Goal: Complete application form

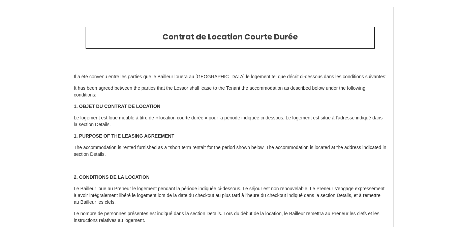
select select
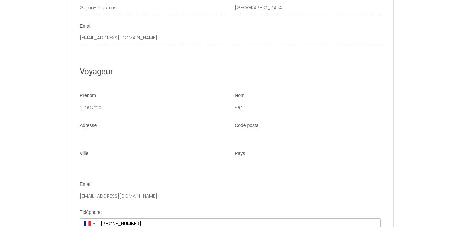
scroll to position [1308, 0]
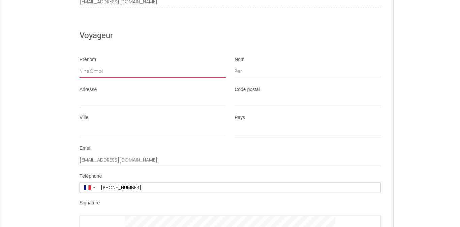
type input "NineCmo"
select select
type input "NineCm"
select select
type input "NineC"
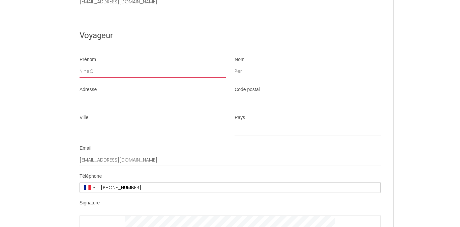
select select
type input "Nine"
select select
type input "Nin"
select select
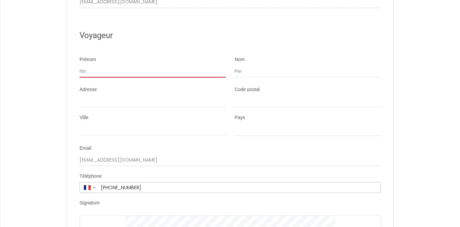
type input "Ni"
select select
type input "N"
select select
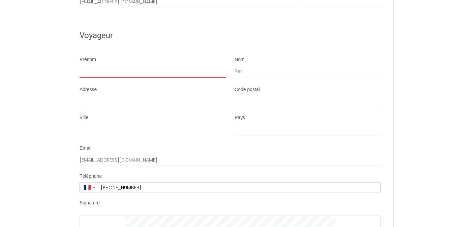
type input "M"
select select
type input "MU"
select select
type input "MUR"
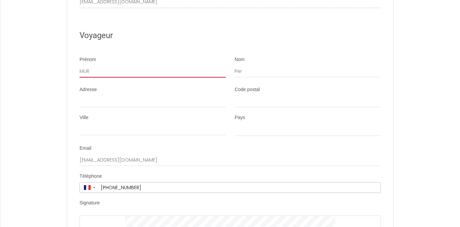
select select
type input "MURI"
select select
type input "MURIE"
select select
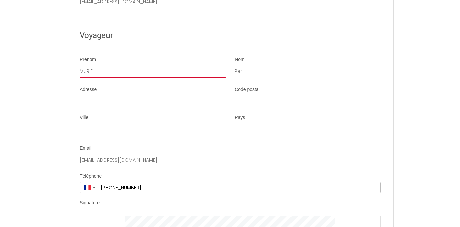
type input "[PERSON_NAME]"
select select
type input "[PERSON_NAME]"
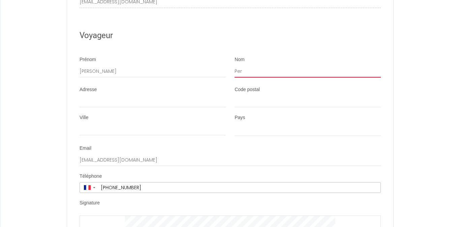
type input "PerR"
select select
type input "PerRI"
select select
type input "PerRIN"
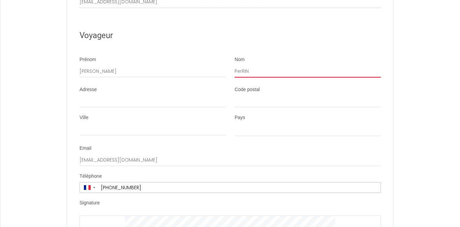
select select
type input "PerRI"
select select
type input "PerR"
select select
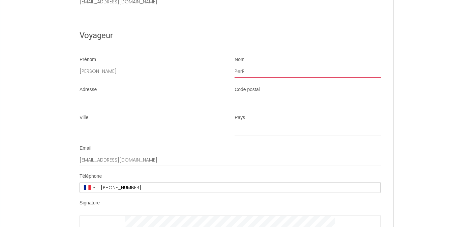
type input "Per"
select select
type input "Pe"
select select
type input "P"
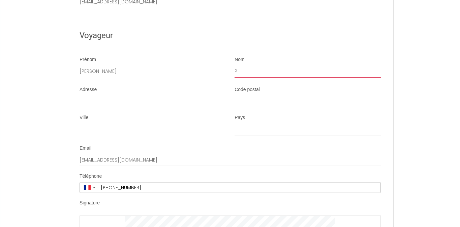
select select
type input "PE"
select select
type input "PER"
select select
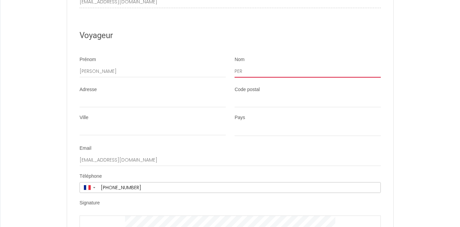
type input "PERR"
select select
type input "PERRI"
select select
type input "PERRIN"
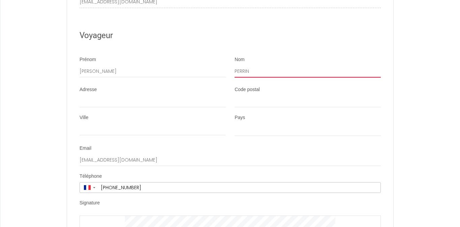
select select
type input "PERRIN"
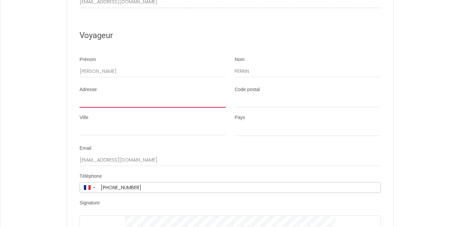
type input "3"
select select
type input "34"
select select
type input "341"
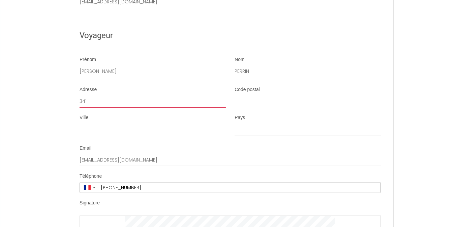
select select
type input "341"
select select
type input "341 r"
select select
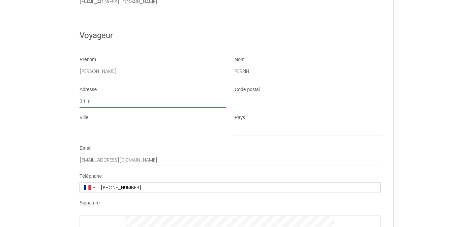
type input "341 ru"
select select
type input "341 rue"
select select
type input "341 rue"
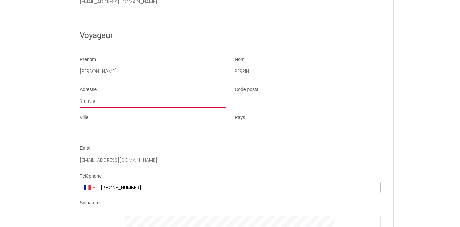
select select
type input "[STREET_ADDRESS]"
select select
type input "[STREET_ADDRESS]"
select select
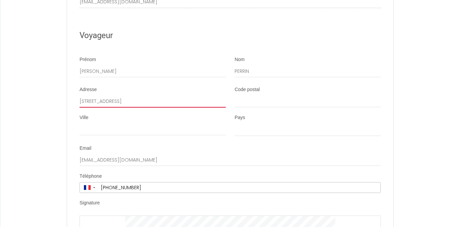
type input "[STREET_ADDRESS]"
select select
type input "[STREET_ADDRESS]"
select select
type input "[STREET_ADDRESS]"
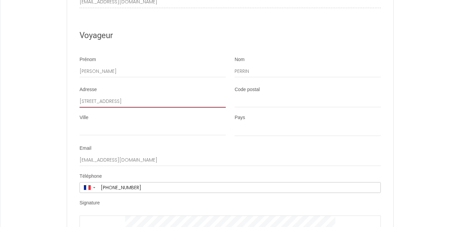
select select
type input "[STREET_ADDRESS]"
select select
type input "[STREET_ADDRESS]"
select select
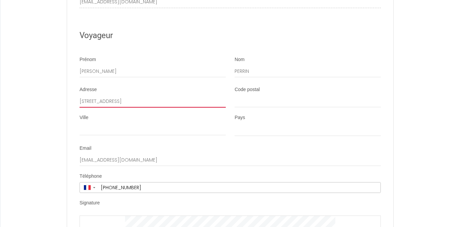
type input "[STREET_ADDRESS]"
select select
type input "[STREET_ADDRESS]"
select select
type input "[STREET_ADDRESS]"
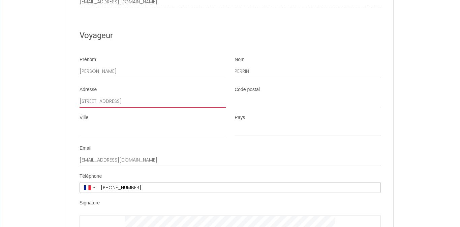
select select
type input "[STREET_ADDRESS]"
select select
type input "[STREET_ADDRESS]"
select select
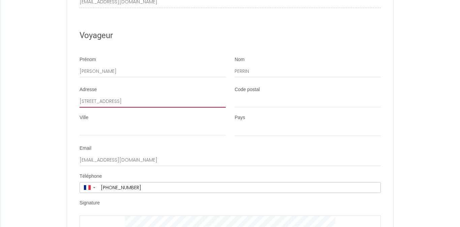
type input "[STREET_ADDRESS]"
select select
type input "[STREET_ADDRESS][GEOGRAPHIC_DATA]"
select select
type input "[STREET_ADDRESS]"
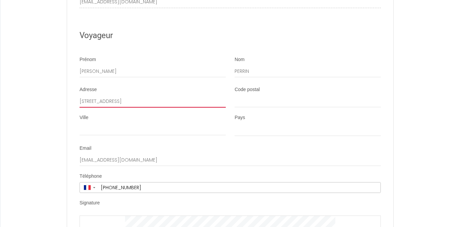
select select
type input "[STREET_ADDRESS]"
select select
type input "[STREET_ADDRESS][GEOGRAPHIC_DATA]"
select select
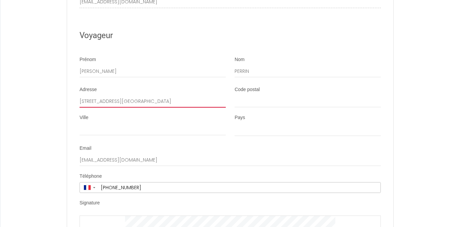
type input "[STREET_ADDRESS]"
select select
type input "[STREET_ADDRESS]"
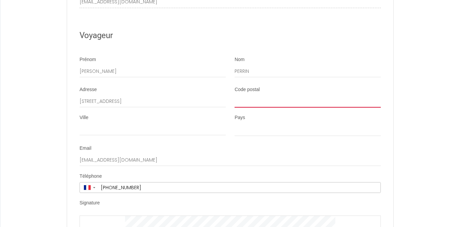
type input "1"
select select
type input "17"
select select
type input "171"
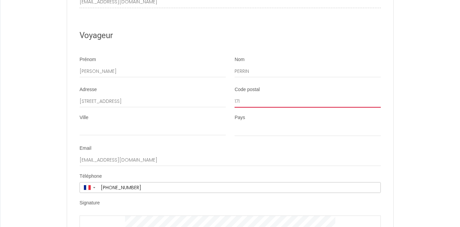
select select
type input "1713"
select select
type input "17130"
select select
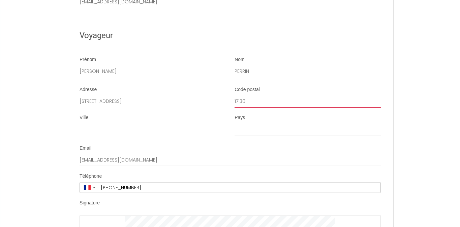
type input "17130"
click at [119, 114] on div "Ville" at bounding box center [153, 124] width 146 height 21
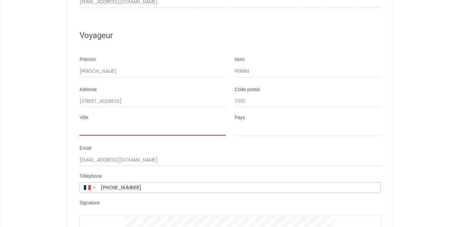
type input "C"
select select
type input "CH"
select select
type input "CHA"
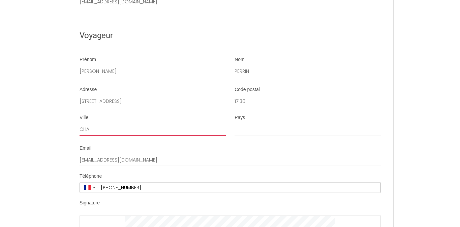
select select
type input "CHAR"
select select
type input "CHART"
select select
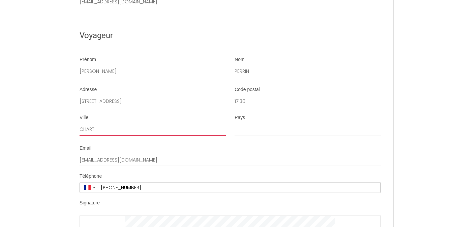
type input "CHARTU"
select select
type input "CHARTUZ"
select select
type input "CHARTUZA"
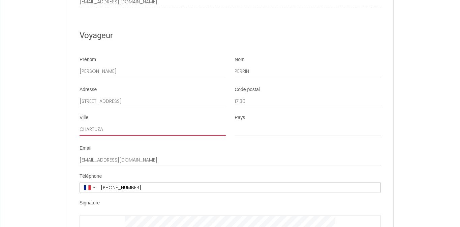
select select
type input "CHARTUZAC"
select select
type input "CHARTUZAC"
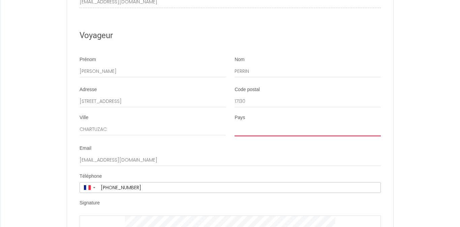
select select "FR"
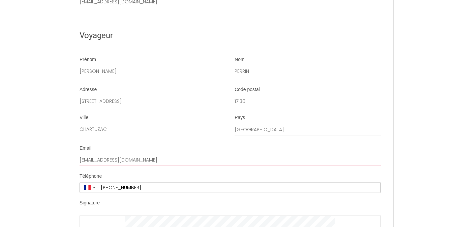
click at [241, 154] on input "[EMAIL_ADDRESS][DOMAIN_NAME]" at bounding box center [231, 160] width 302 height 12
click at [379, 154] on input "[EMAIL_ADDRESS][DOMAIN_NAME]" at bounding box center [231, 160] width 302 height 12
click at [376, 154] on input "[EMAIL_ADDRESS][DOMAIN_NAME]" at bounding box center [231, 160] width 302 height 12
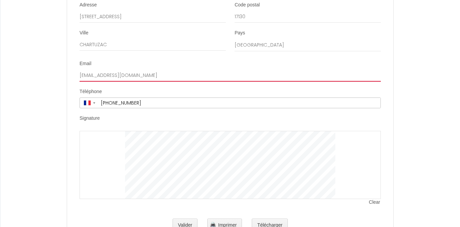
scroll to position [1392, 0]
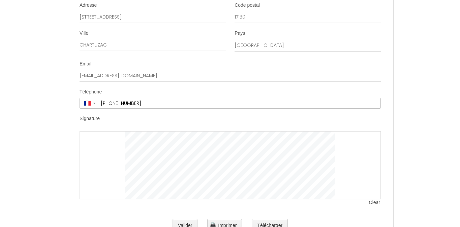
click at [114, 131] on div at bounding box center [231, 165] width 302 height 68
click at [111, 131] on div at bounding box center [231, 165] width 302 height 68
click at [105, 131] on div at bounding box center [231, 165] width 302 height 68
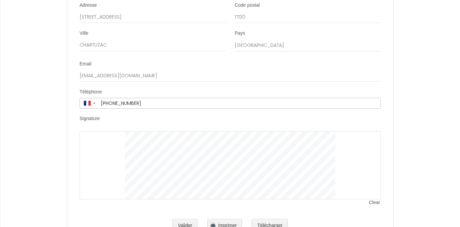
click at [344, 215] on div "Valider Imprimer Télécharger" at bounding box center [231, 226] width 302 height 22
click at [373, 199] on span "Clear" at bounding box center [375, 202] width 12 height 7
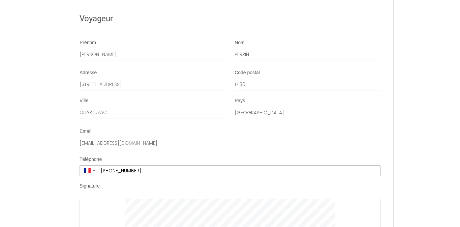
scroll to position [1347, 0]
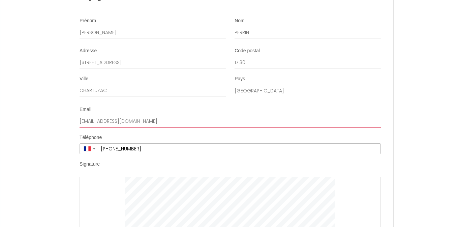
click at [166, 115] on input "[EMAIL_ADDRESS][DOMAIN_NAME]" at bounding box center [231, 121] width 302 height 12
click at [221, 115] on input "[EMAIL_ADDRESS][DOMAIN_NAME]" at bounding box center [231, 121] width 302 height 12
drag, startPoint x: 221, startPoint y: 95, endPoint x: 67, endPoint y: 92, distance: 153.8
click at [67, 106] on li "Email [EMAIL_ADDRESS][DOMAIN_NAME]" at bounding box center [230, 116] width 326 height 21
type input "[EMAIL_ADDRESS][DOMAIN_NAME]"
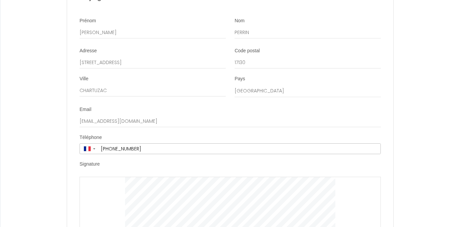
click at [122, 177] on div at bounding box center [231, 211] width 302 height 68
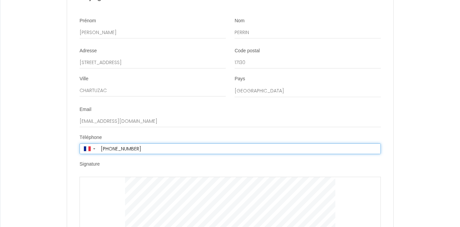
click at [129, 144] on input "[PHONE_NUMBER]" at bounding box center [239, 149] width 282 height 10
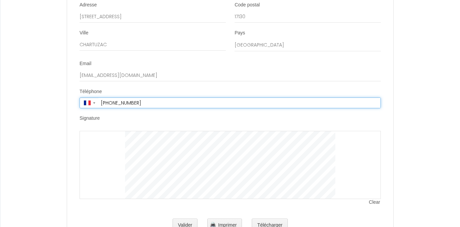
scroll to position [1392, 0]
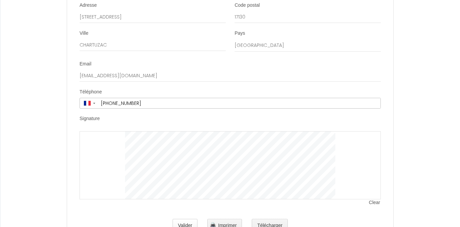
click at [186, 219] on button "Valider" at bounding box center [185, 225] width 25 height 13
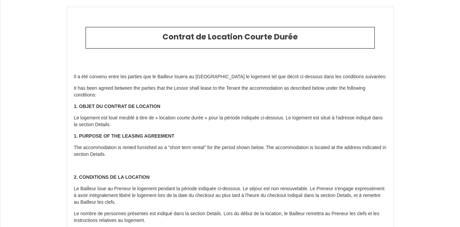
type input "40"
type input "135"
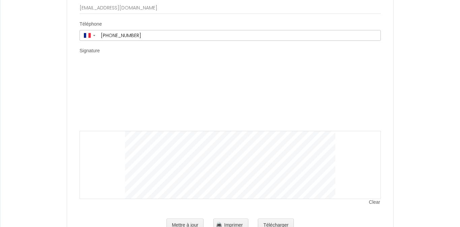
scroll to position [1460, 0]
click at [270, 219] on button "Télécharger" at bounding box center [276, 225] width 36 height 13
